Goal: Task Accomplishment & Management: Manage account settings

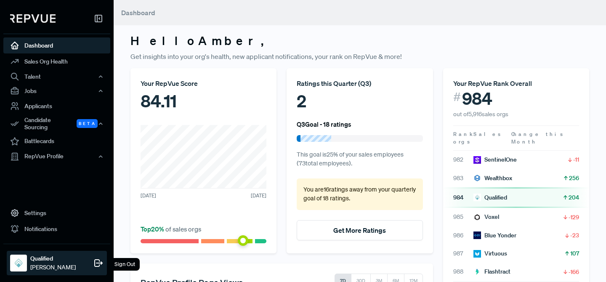
click at [125, 264] on div "Sign Out" at bounding box center [125, 264] width 30 height 13
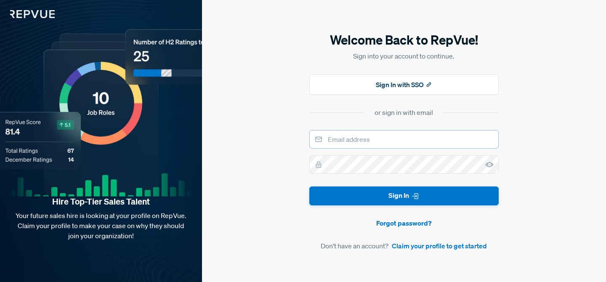
type input "[EMAIL_ADDRESS][DOMAIN_NAME]"
click at [392, 224] on link "Forgot password?" at bounding box center [403, 223] width 189 height 10
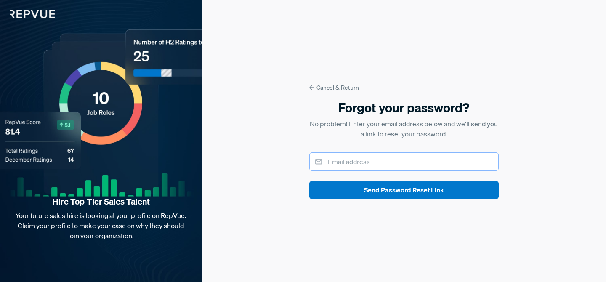
click at [384, 161] on input "email" at bounding box center [403, 161] width 189 height 19
paste input "[EMAIL_ADDRESS][DOMAIN_NAME]"
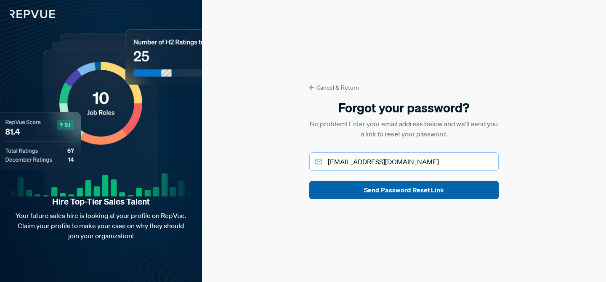
type input "[EMAIL_ADDRESS][DOMAIN_NAME]"
click at [411, 190] on button "Send Password Reset Link" at bounding box center [403, 190] width 189 height 18
